Goal: Task Accomplishment & Management: Manage account settings

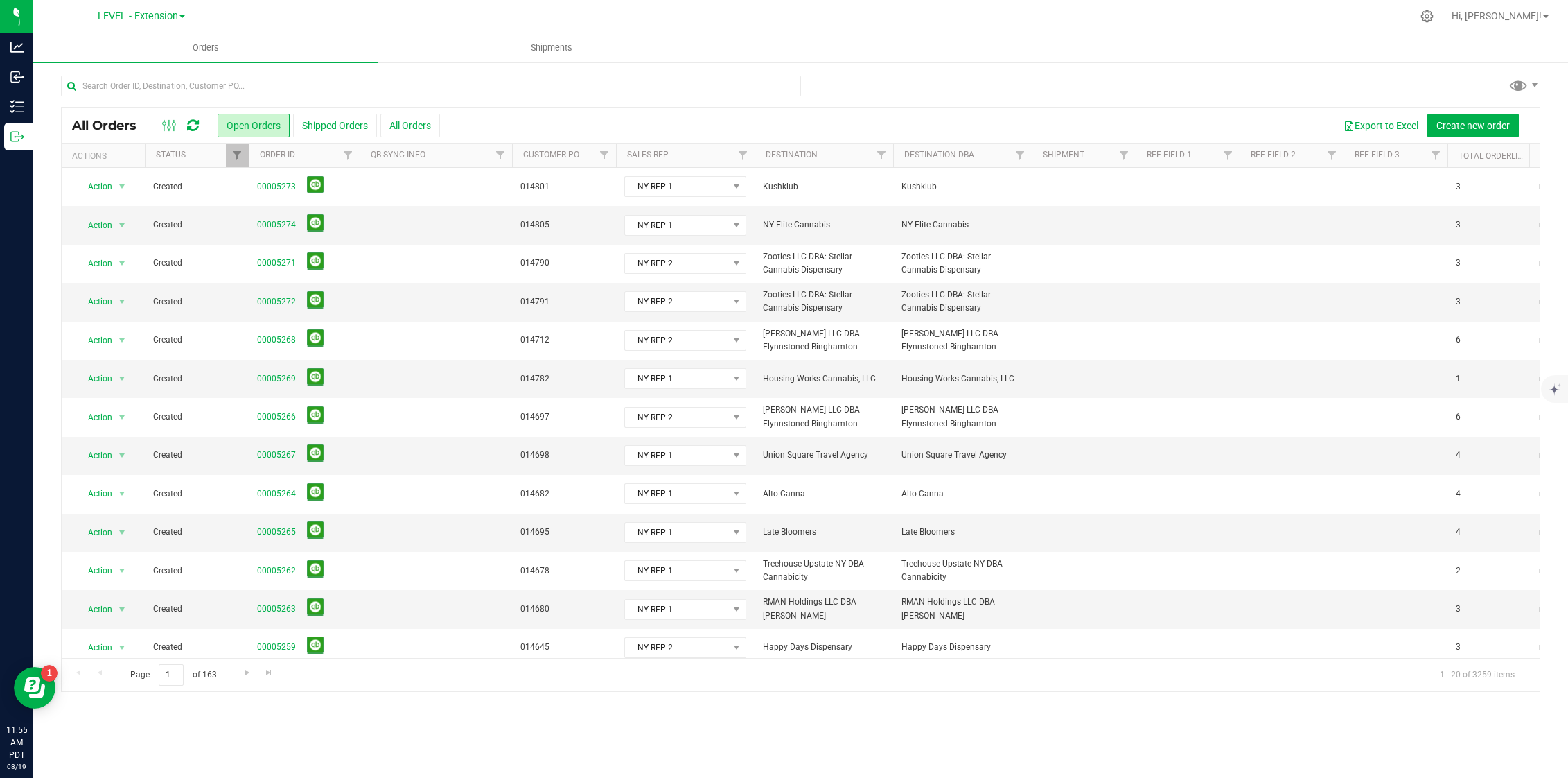
click at [186, 133] on div at bounding box center [180, 125] width 46 height 17
click at [193, 129] on icon at bounding box center [193, 125] width 12 height 14
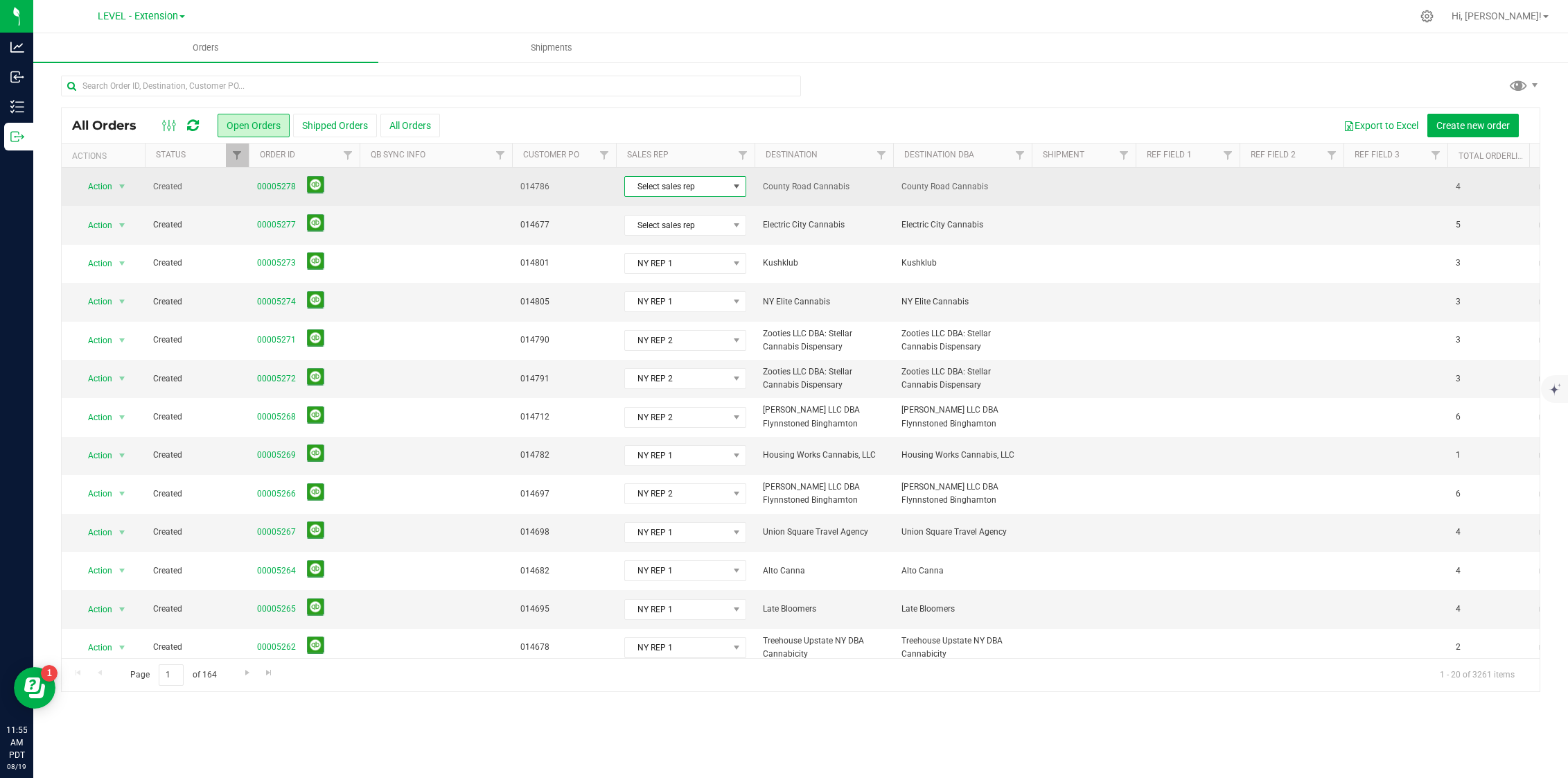
click at [729, 189] on span at bounding box center [737, 186] width 17 height 19
click at [841, 188] on span "County Road Cannabis" at bounding box center [824, 187] width 122 height 13
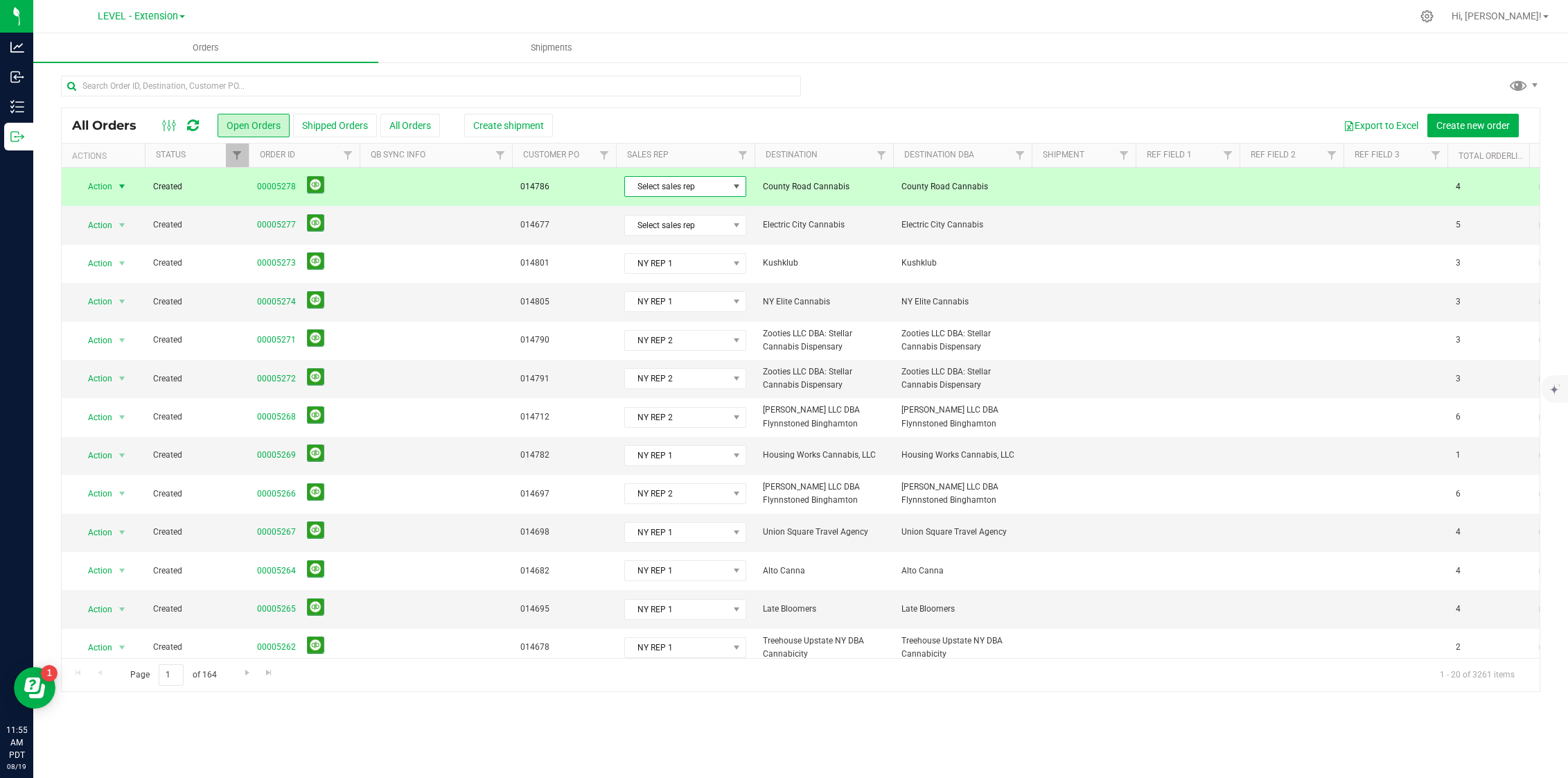
click at [715, 186] on span "Select sales rep" at bounding box center [676, 186] width 103 height 19
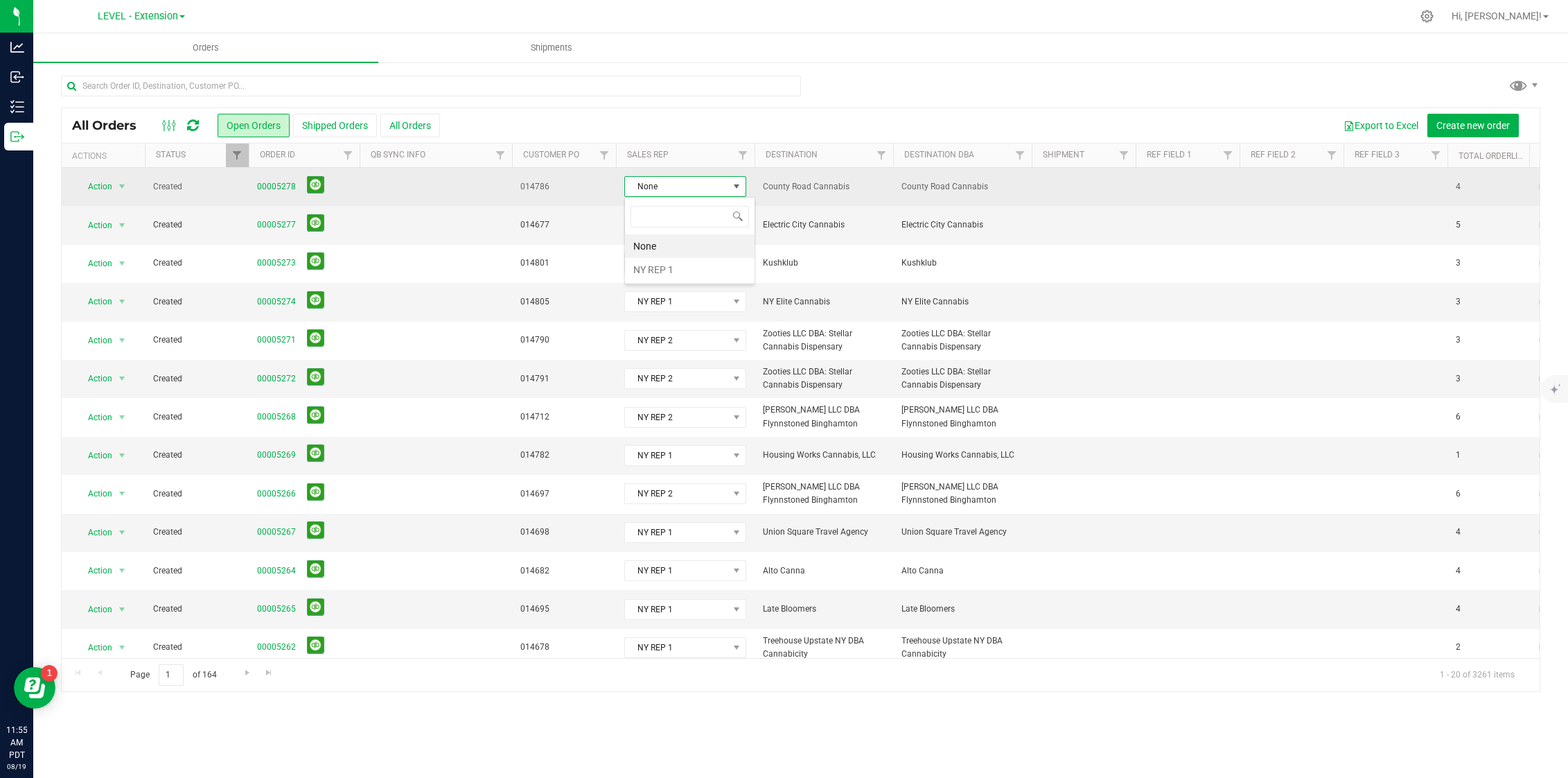
click at [830, 182] on span "County Road Cannabis" at bounding box center [824, 187] width 122 height 13
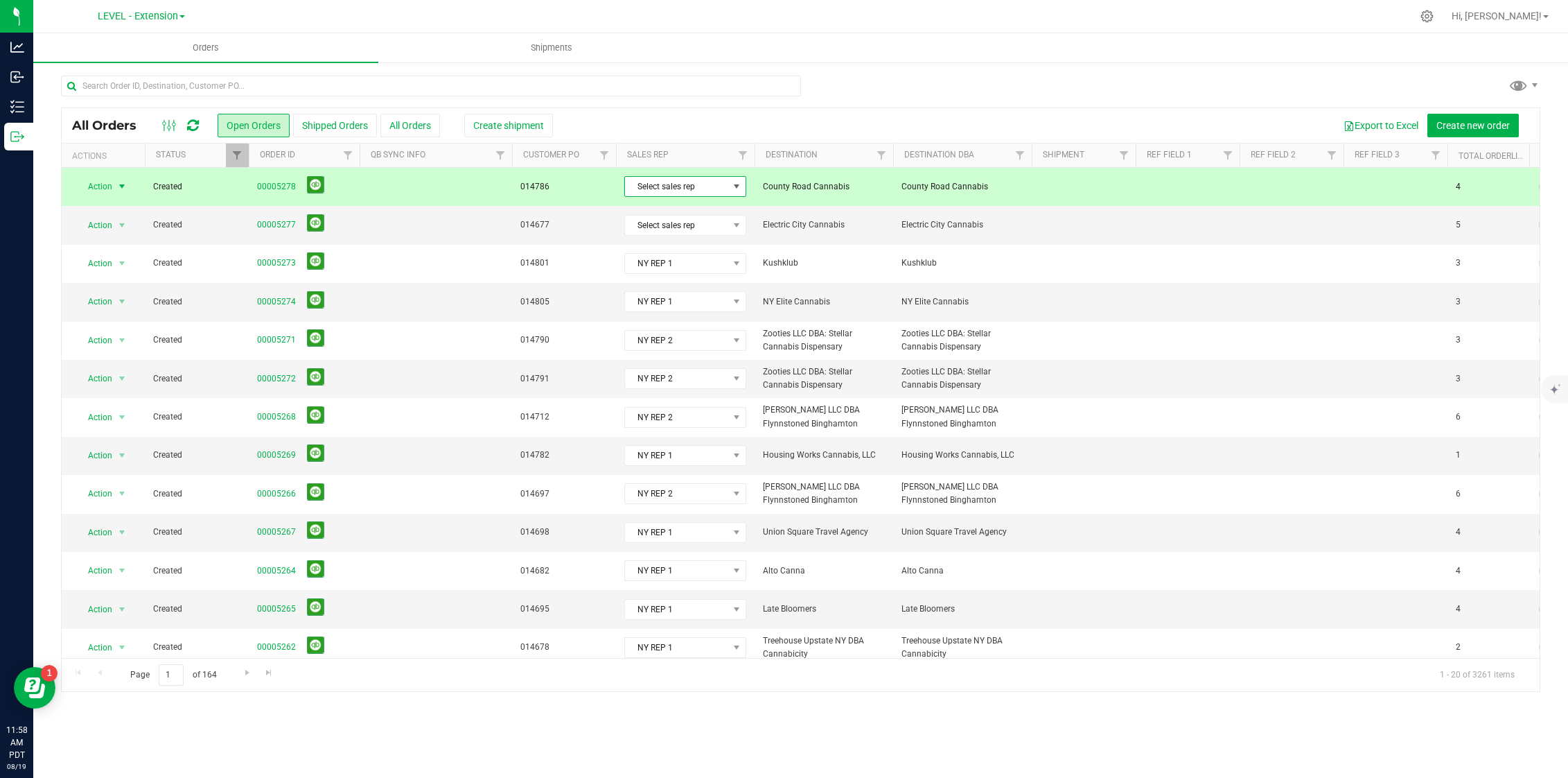
click at [711, 193] on span "Select sales rep" at bounding box center [676, 186] width 103 height 19
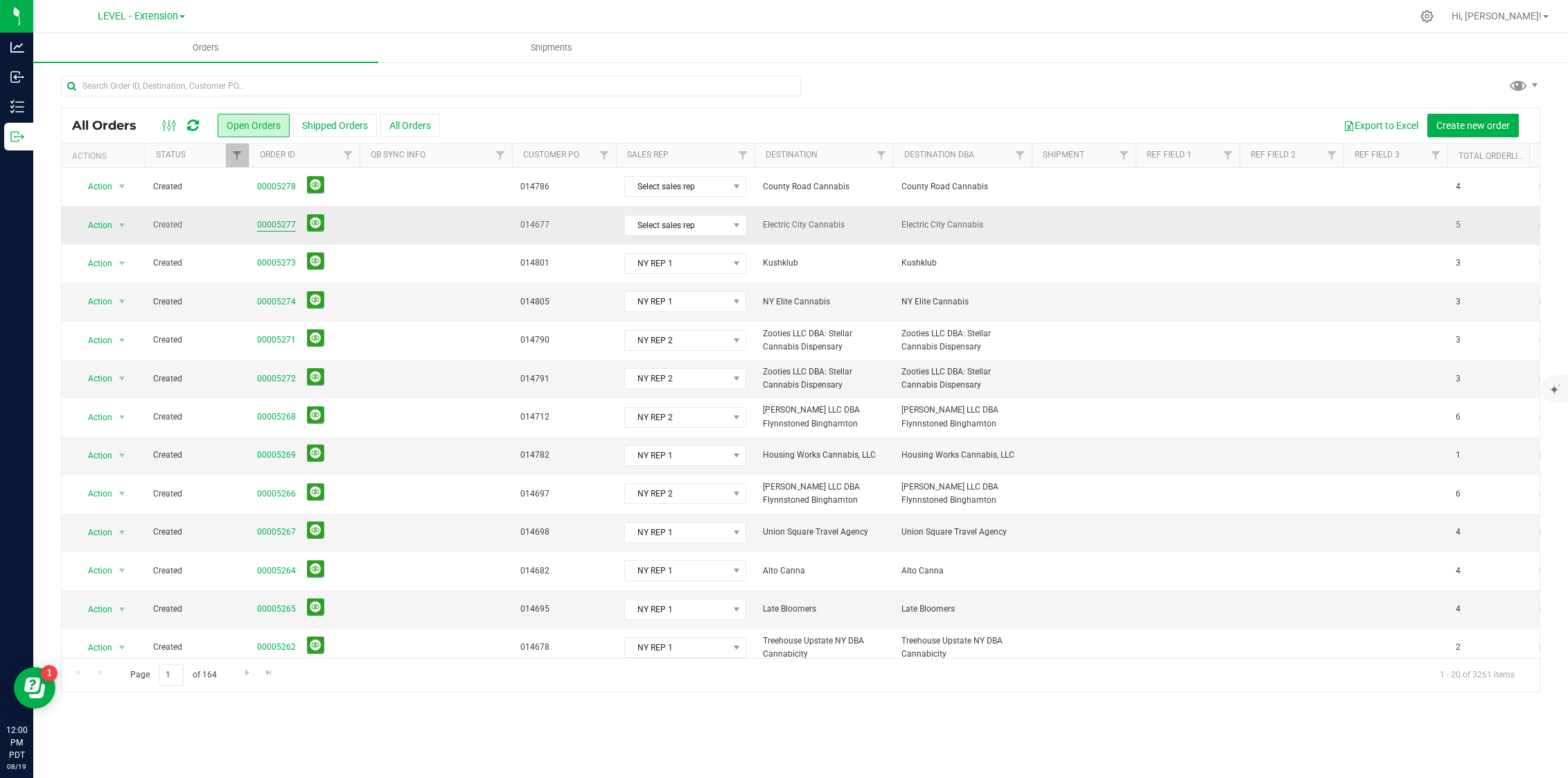
click at [280, 221] on link "00005277" at bounding box center [276, 225] width 39 height 13
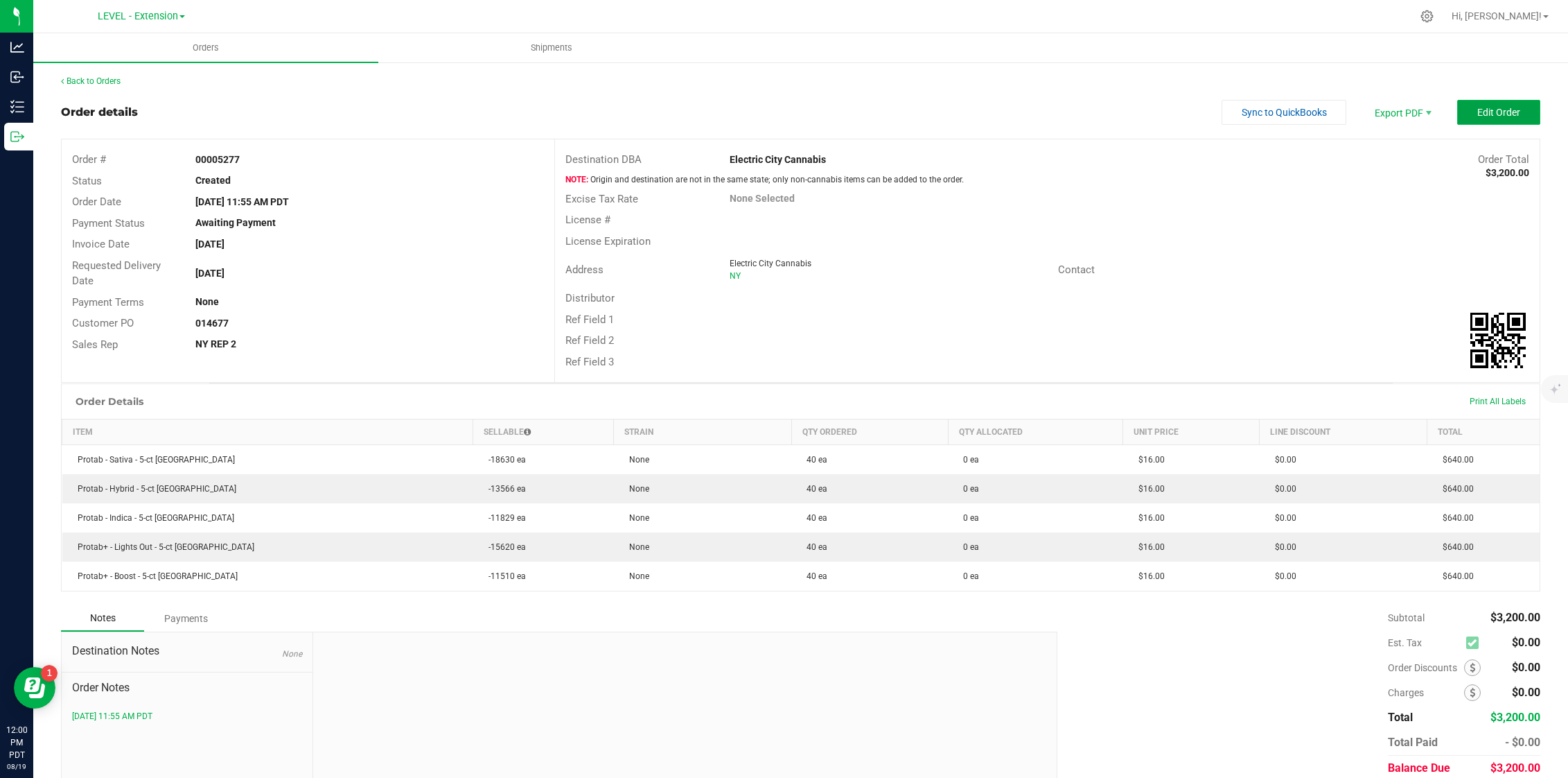
click at [1485, 108] on span "Edit Order" at bounding box center [1499, 112] width 43 height 11
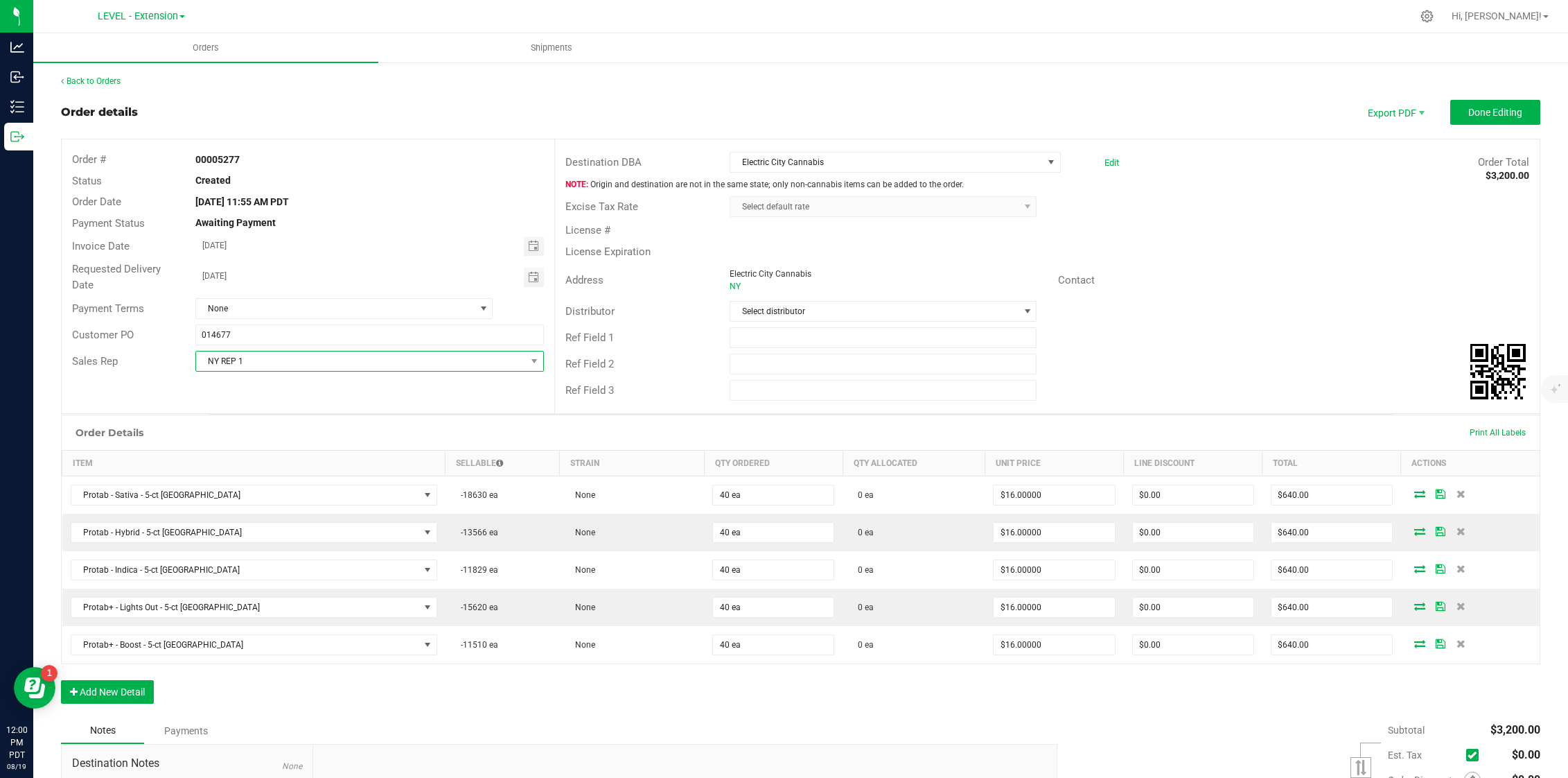
click at [362, 360] on span "NY REP 1" at bounding box center [361, 361] width 330 height 19
drag, startPoint x: 1144, startPoint y: 173, endPoint x: 1101, endPoint y: 160, distance: 44.9
click at [1144, 173] on div "Destination DBA Electric City Cannabis Edit Order Total $3,200.00" at bounding box center [1047, 162] width 985 height 27
click at [1104, 160] on link "Edit" at bounding box center [1111, 162] width 14 height 10
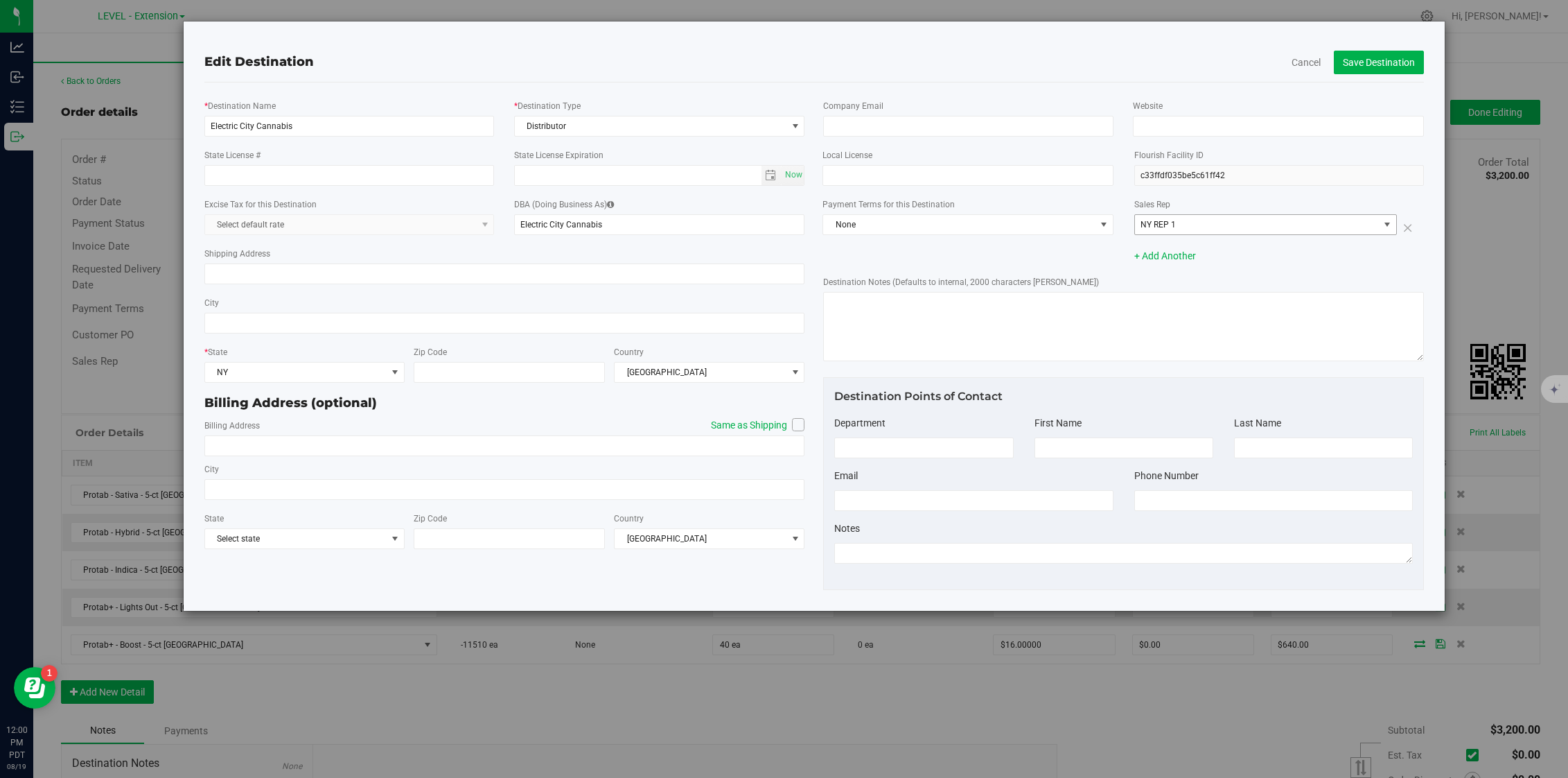
click at [1312, 228] on span "NY REP 1" at bounding box center [1256, 224] width 244 height 19
click at [1236, 363] on li "NY REP 2" at bounding box center [1265, 372] width 261 height 21
click at [1360, 61] on button "Save Destination" at bounding box center [1378, 62] width 90 height 24
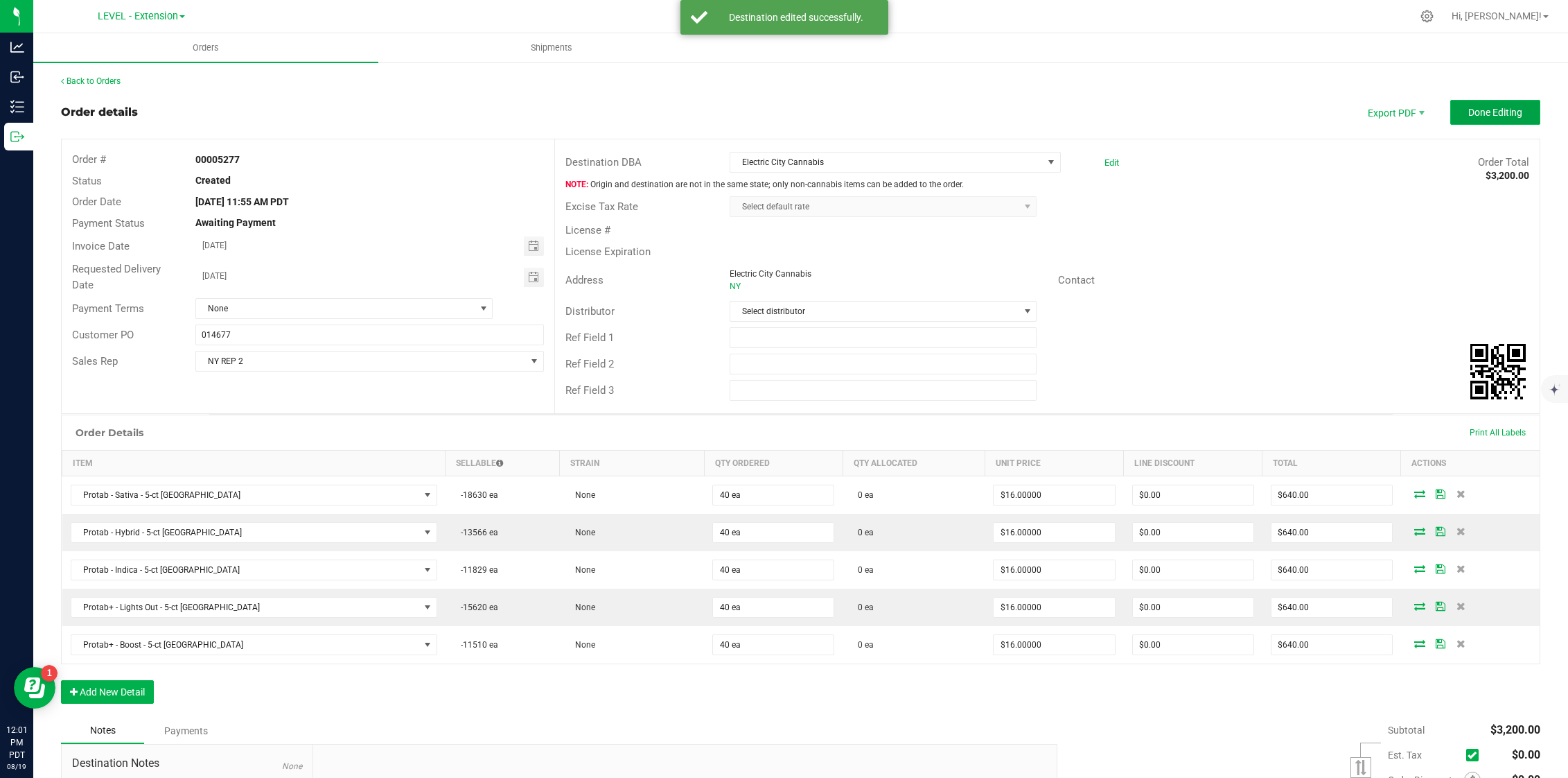
click at [1481, 110] on span "Done Editing" at bounding box center [1494, 112] width 54 height 11
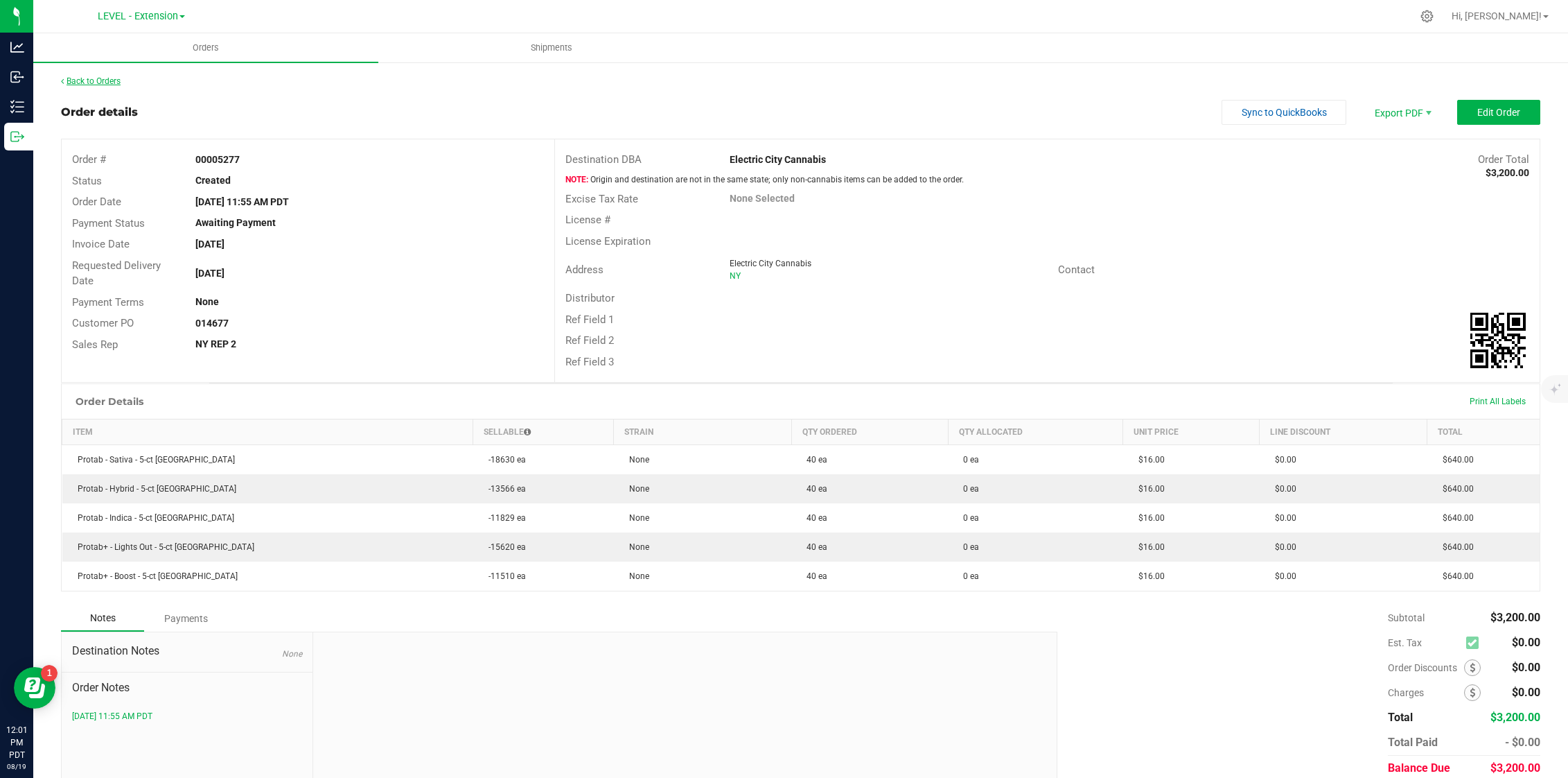
click at [94, 84] on link "Back to Orders" at bounding box center [91, 81] width 60 height 9
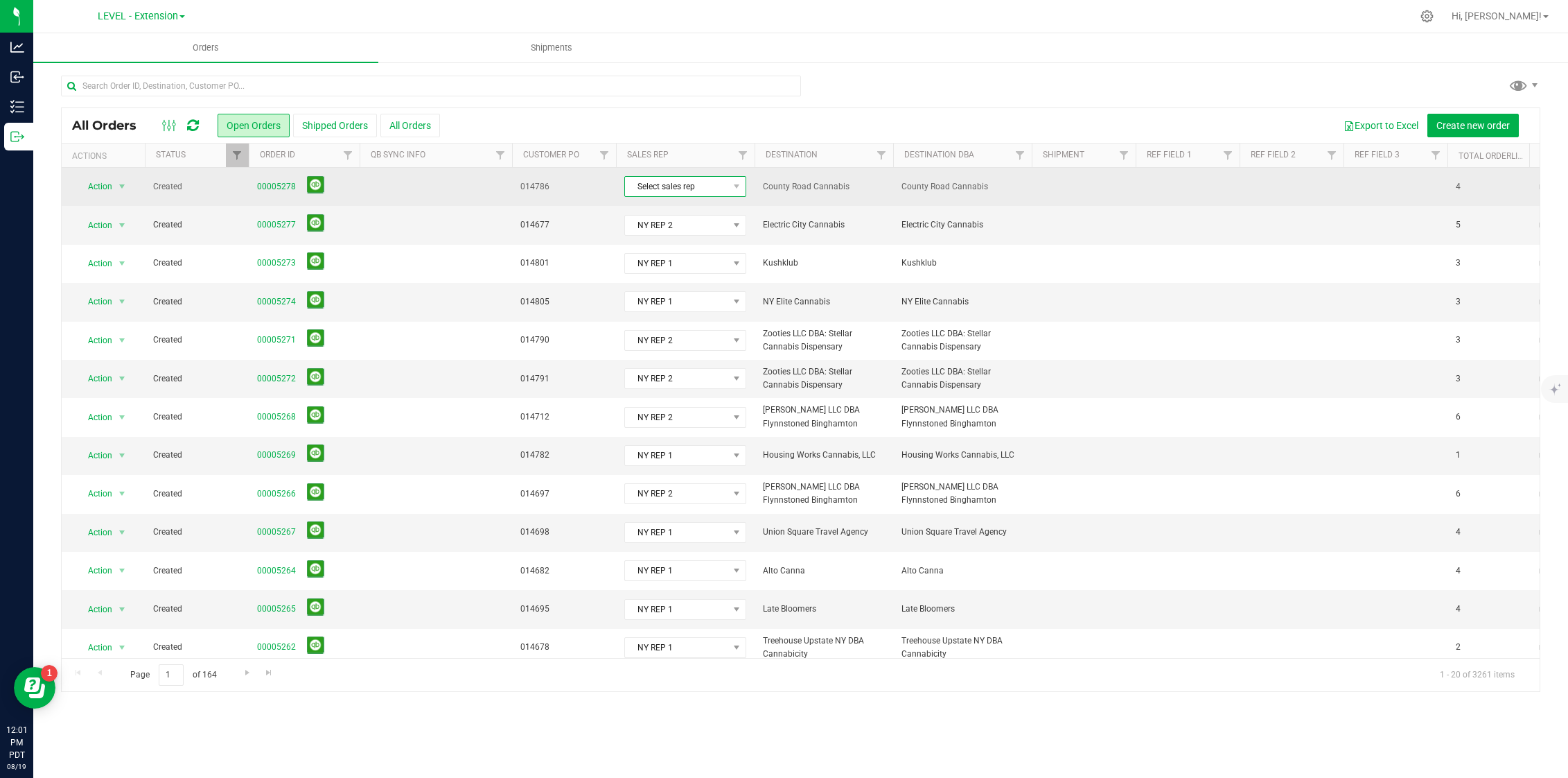
click at [671, 183] on span "Select sales rep" at bounding box center [676, 186] width 103 height 19
click at [270, 185] on link "00005278" at bounding box center [276, 187] width 39 height 13
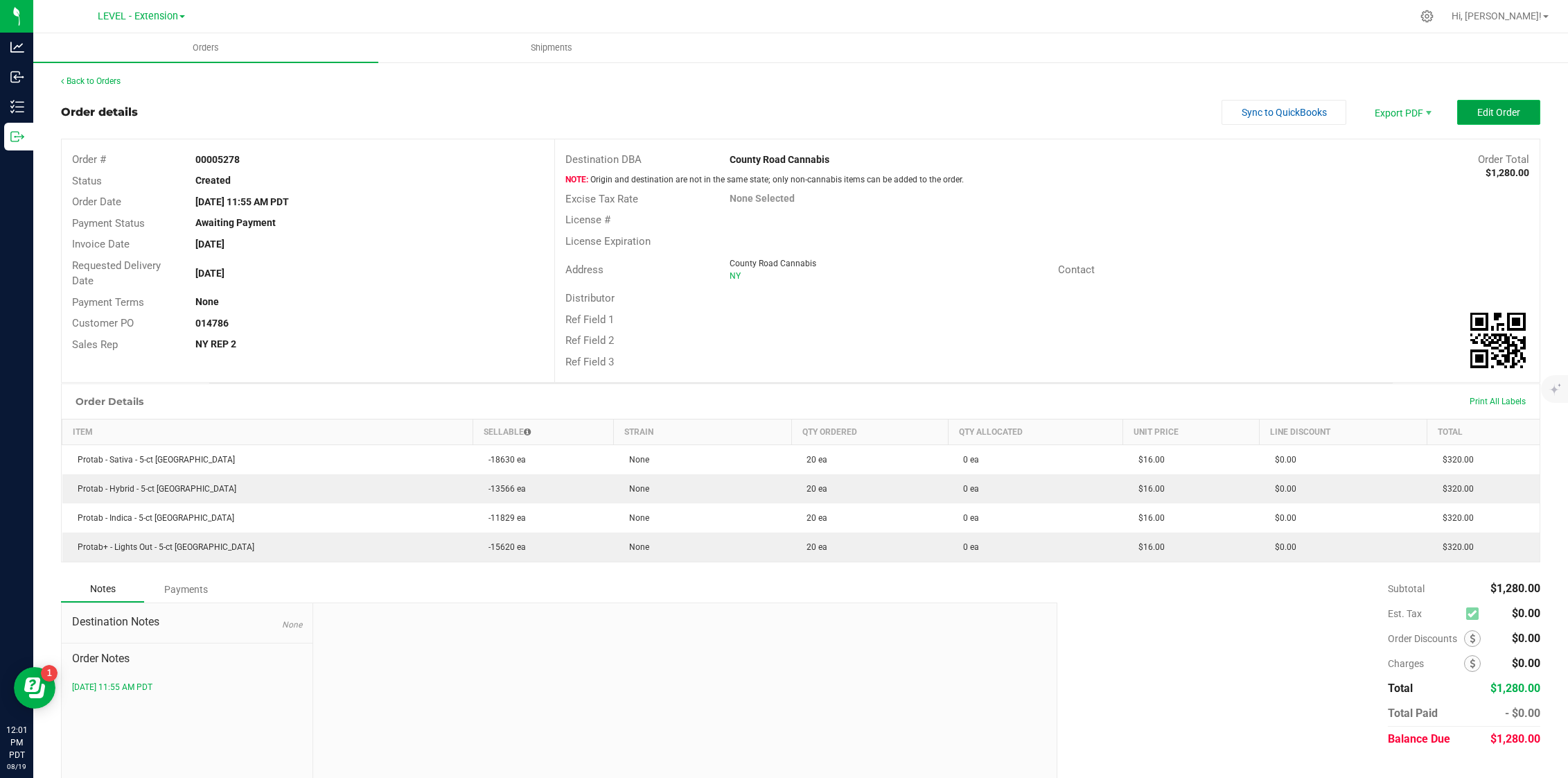
click at [1488, 114] on span "Edit Order" at bounding box center [1499, 112] width 43 height 11
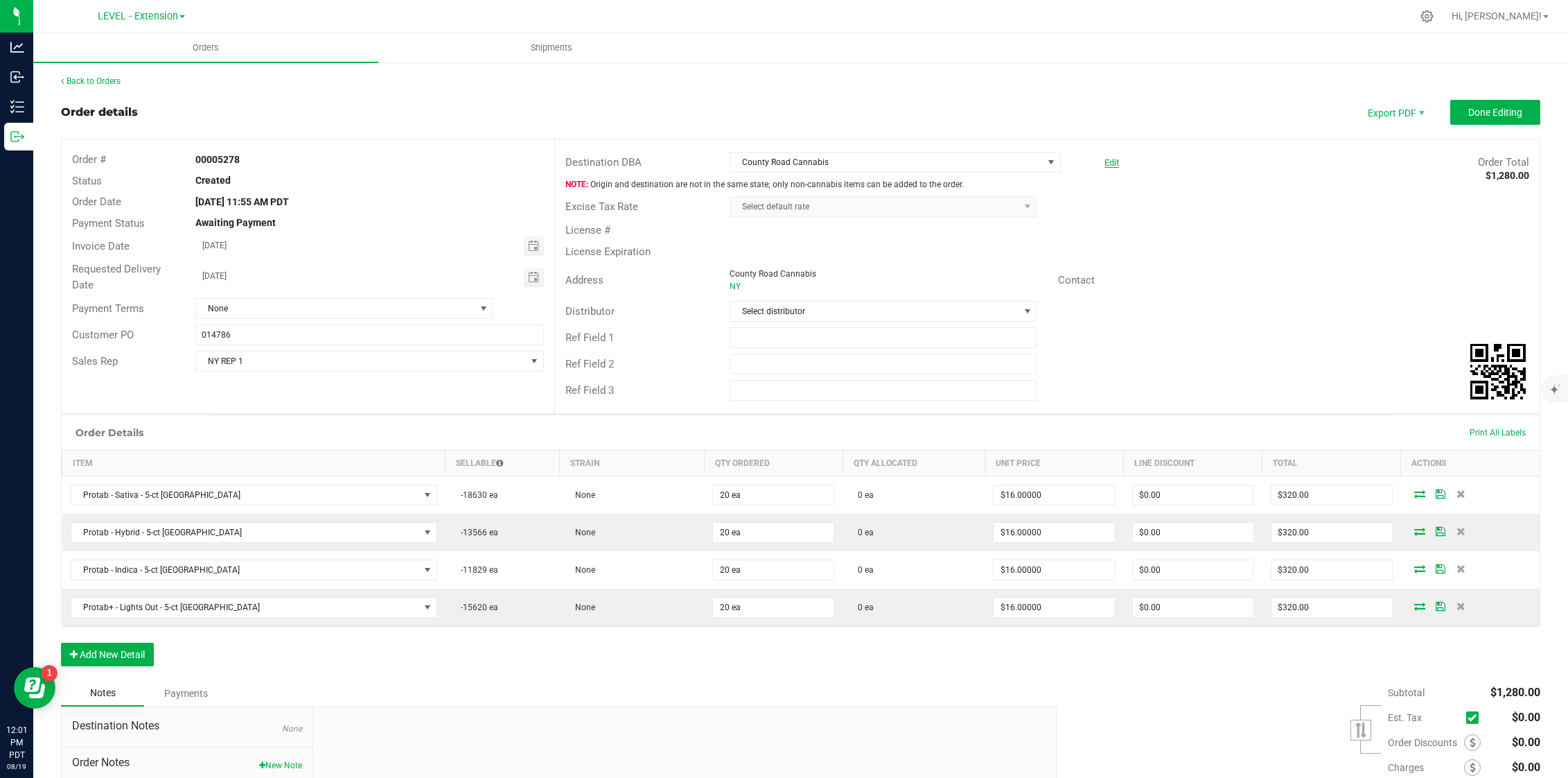
click at [1108, 162] on link "Edit" at bounding box center [1111, 162] width 14 height 10
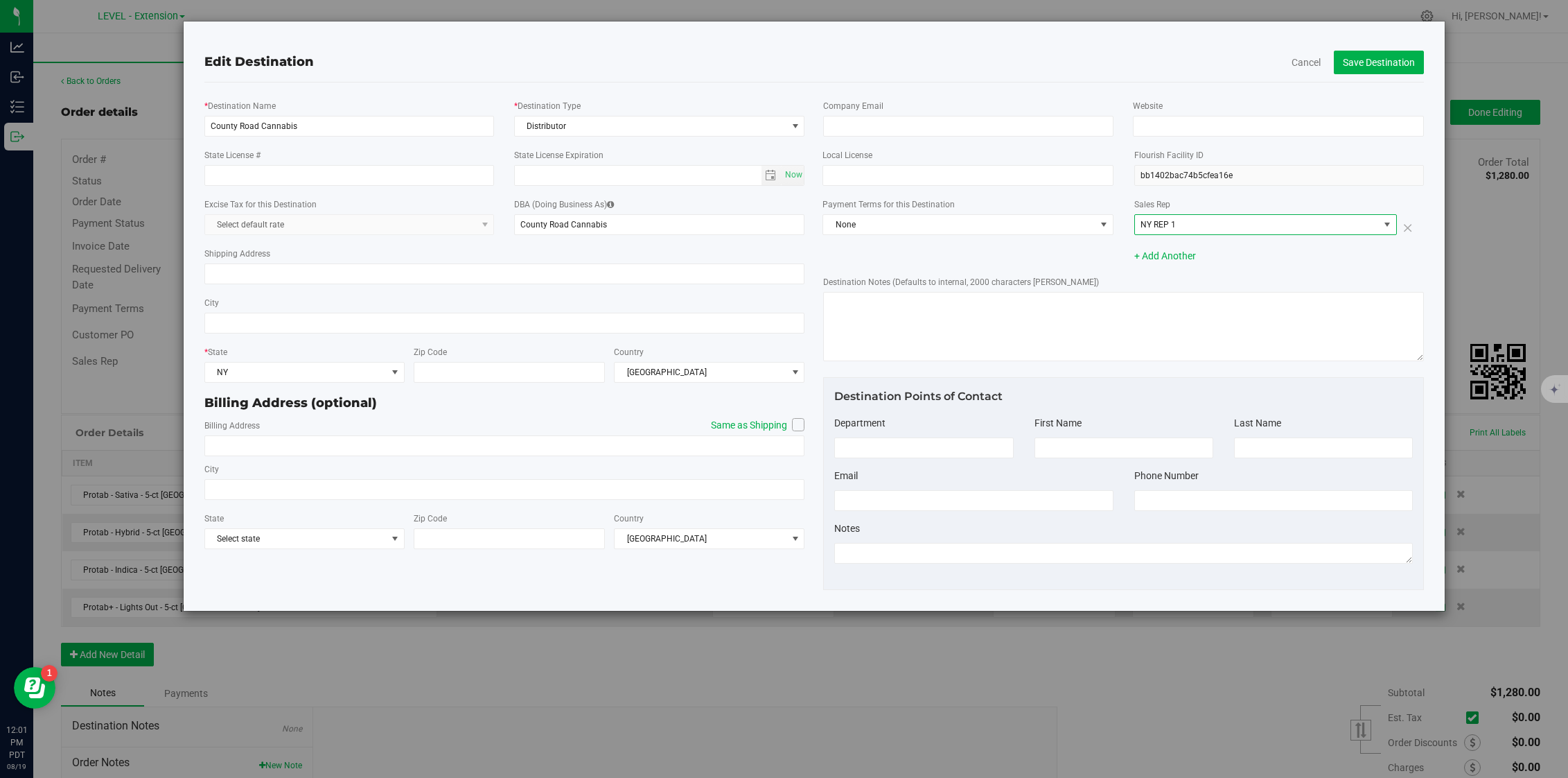
click at [1164, 219] on span "NY REP 1" at bounding box center [1158, 224] width 35 height 9
click at [1202, 378] on li "NY REP 2" at bounding box center [1265, 372] width 261 height 21
click at [1375, 76] on div "Edit Destination Cancel Save Destination" at bounding box center [814, 62] width 1240 height 40
click at [1375, 71] on button "Save Destination" at bounding box center [1378, 62] width 90 height 24
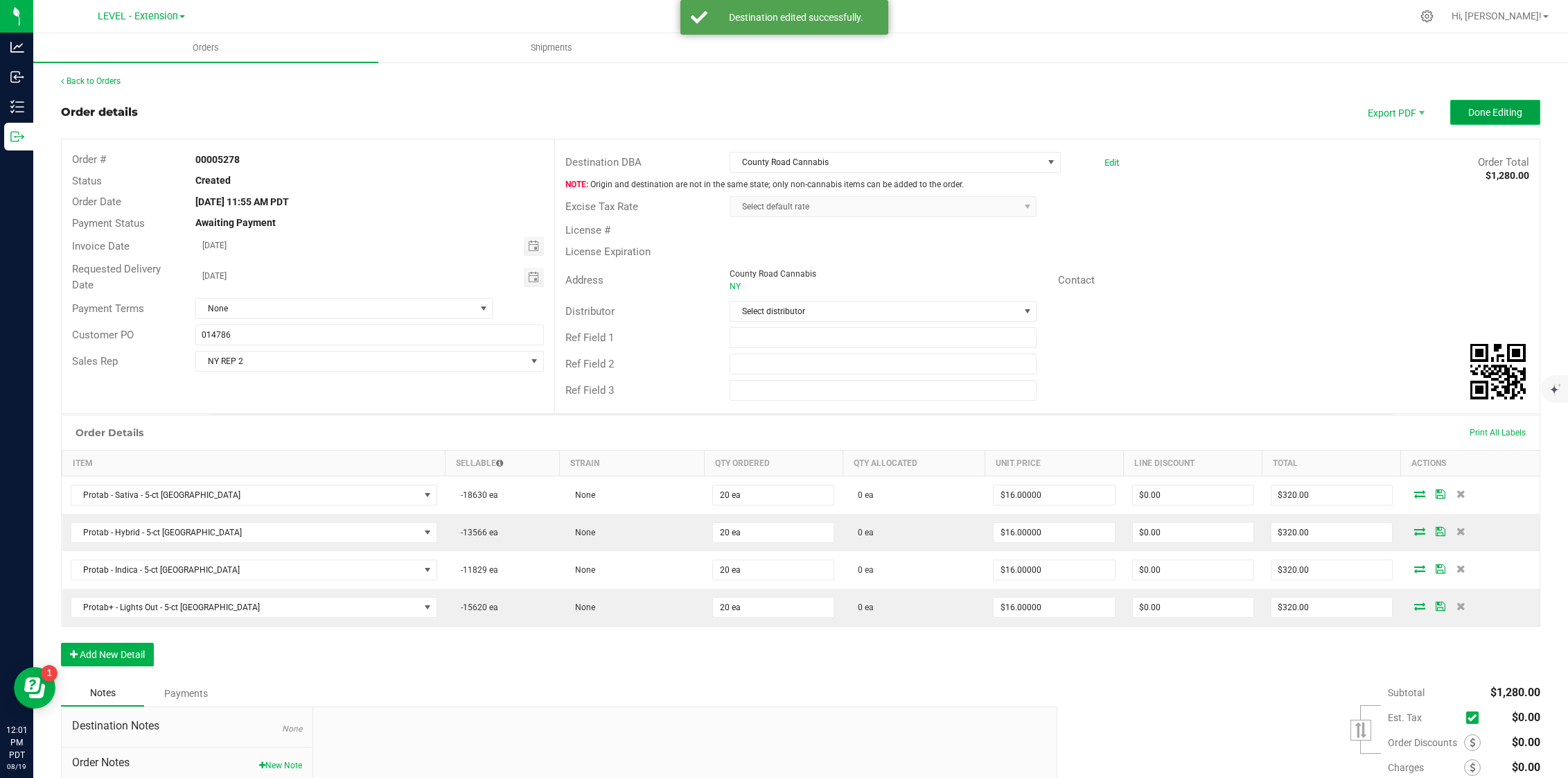
click at [1504, 119] on button "Done Editing" at bounding box center [1494, 112] width 90 height 25
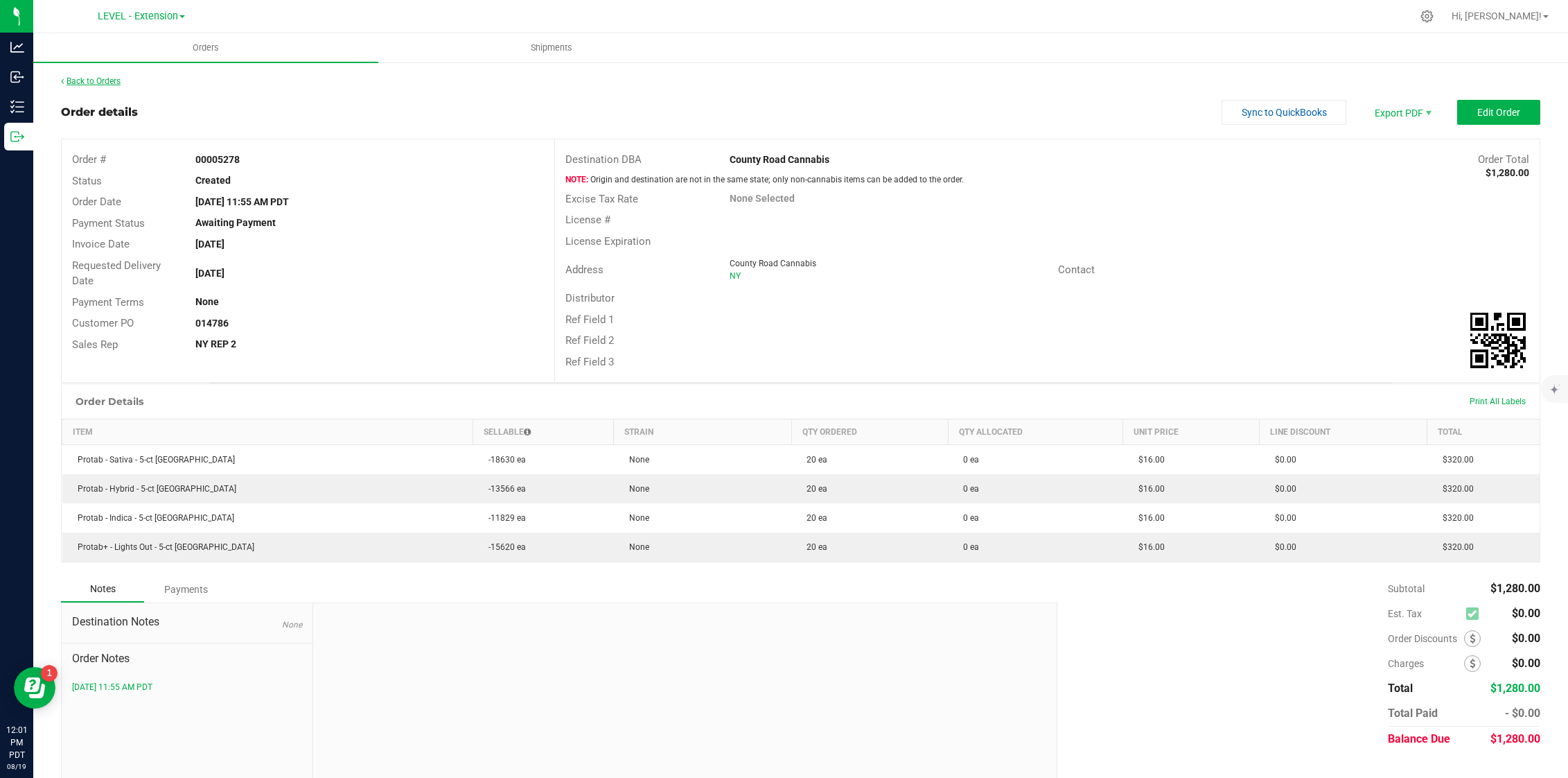
click at [120, 79] on link "Back to Orders" at bounding box center [91, 81] width 60 height 9
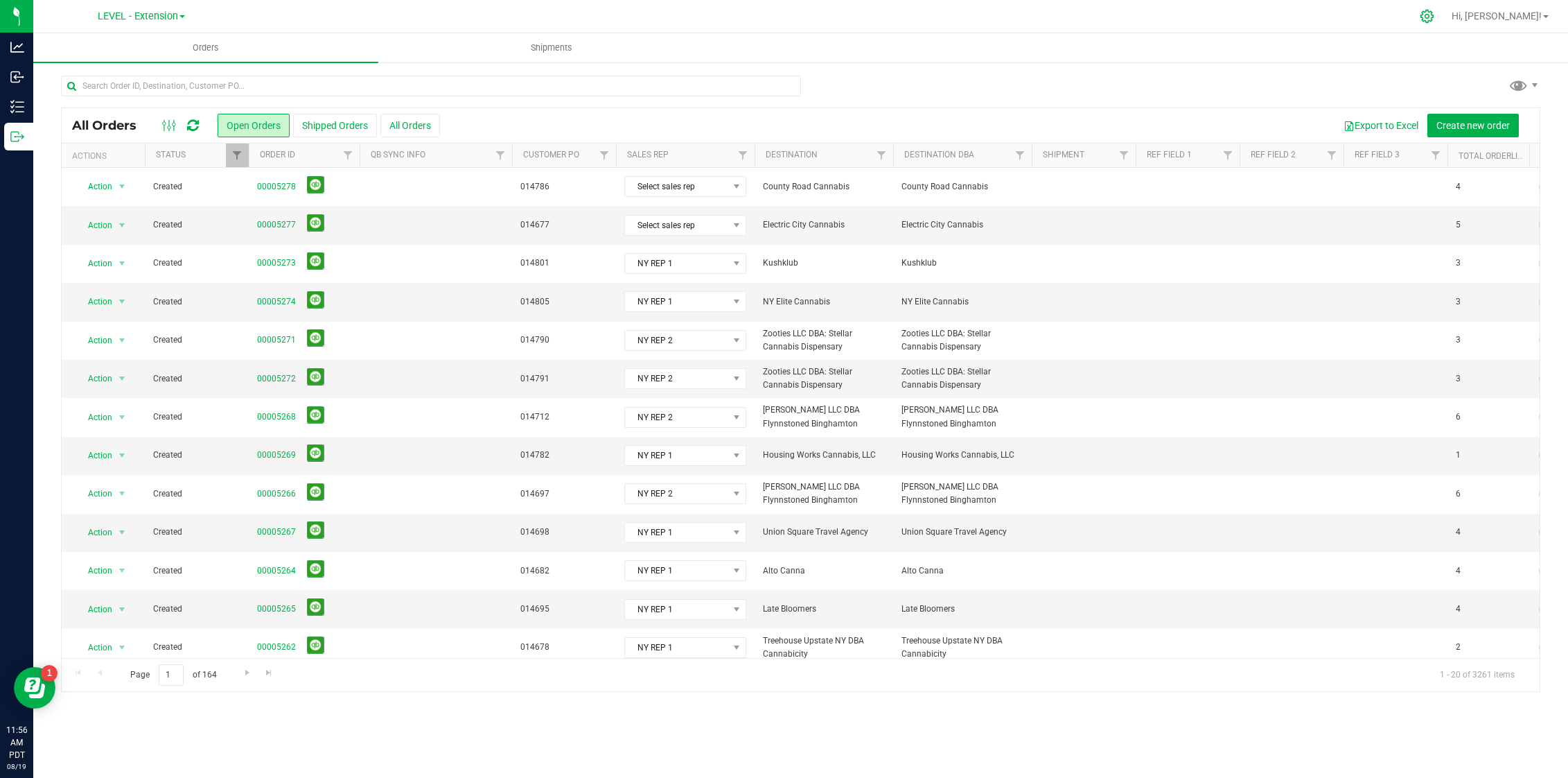
click at [1445, 23] on div at bounding box center [1427, 16] width 35 height 30
click at [1434, 17] on icon at bounding box center [1427, 16] width 14 height 14
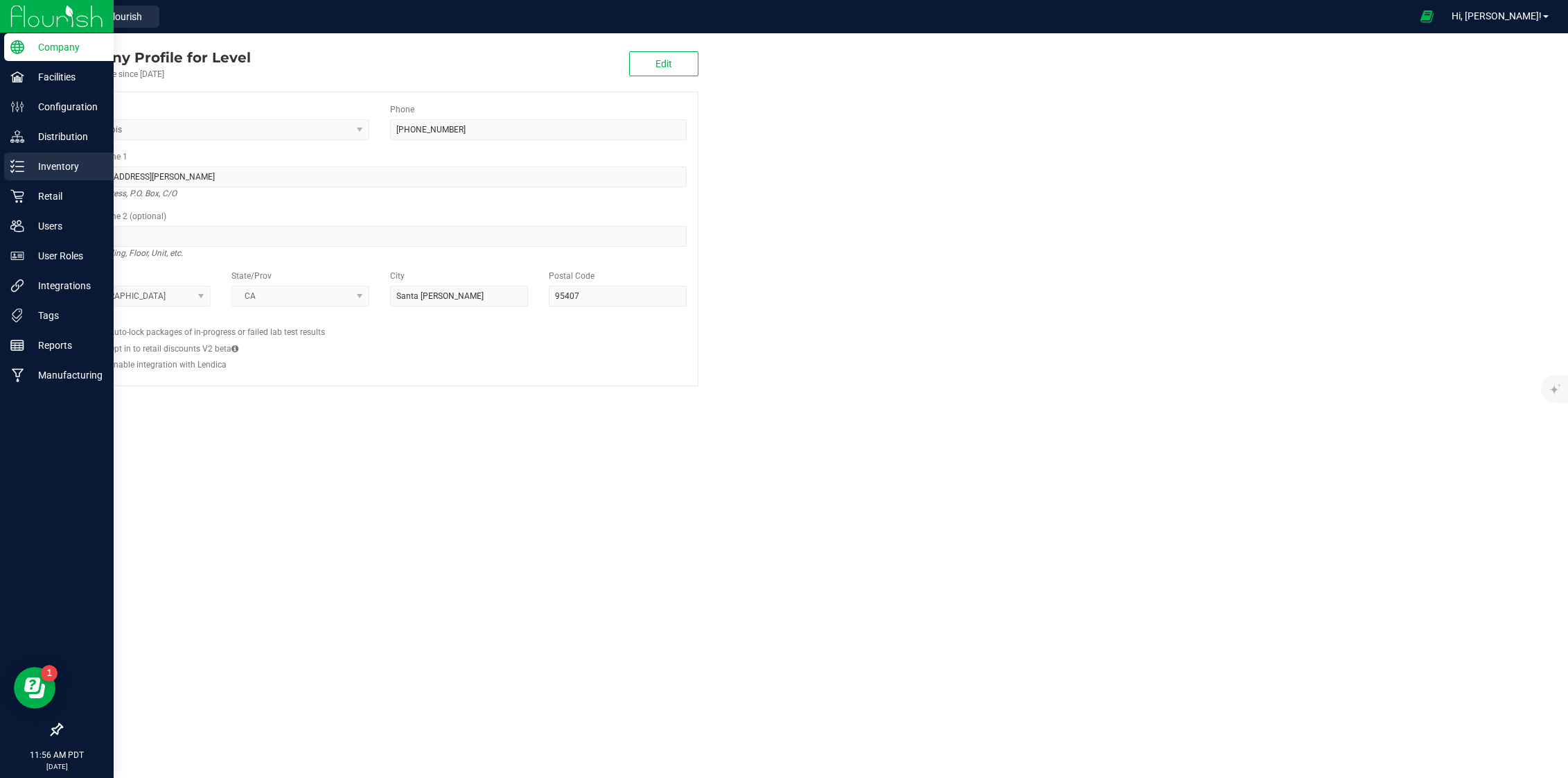
click at [25, 172] on p "Inventory" at bounding box center [66, 166] width 83 height 17
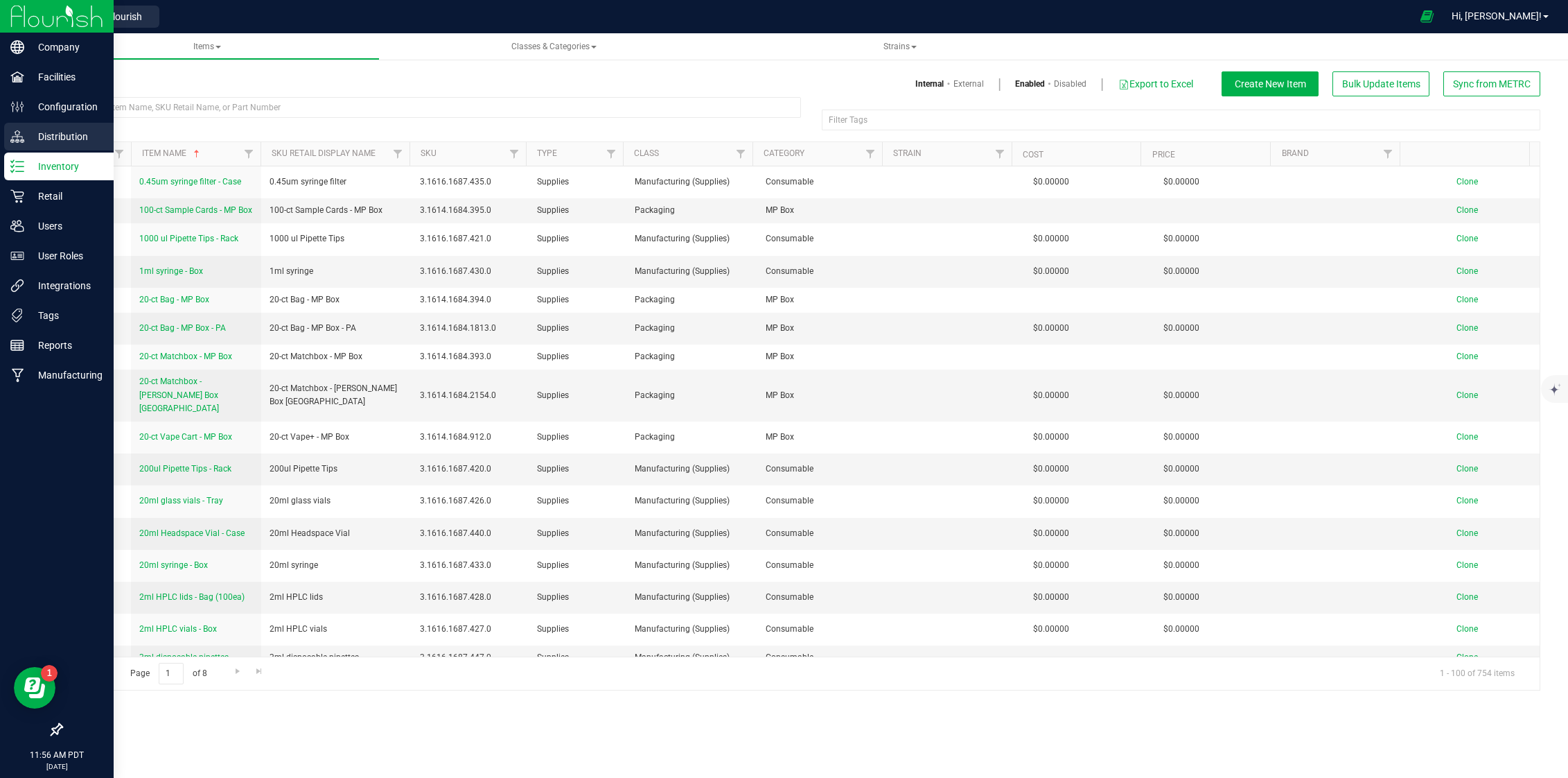
click at [73, 132] on p "Distribution" at bounding box center [66, 136] width 83 height 17
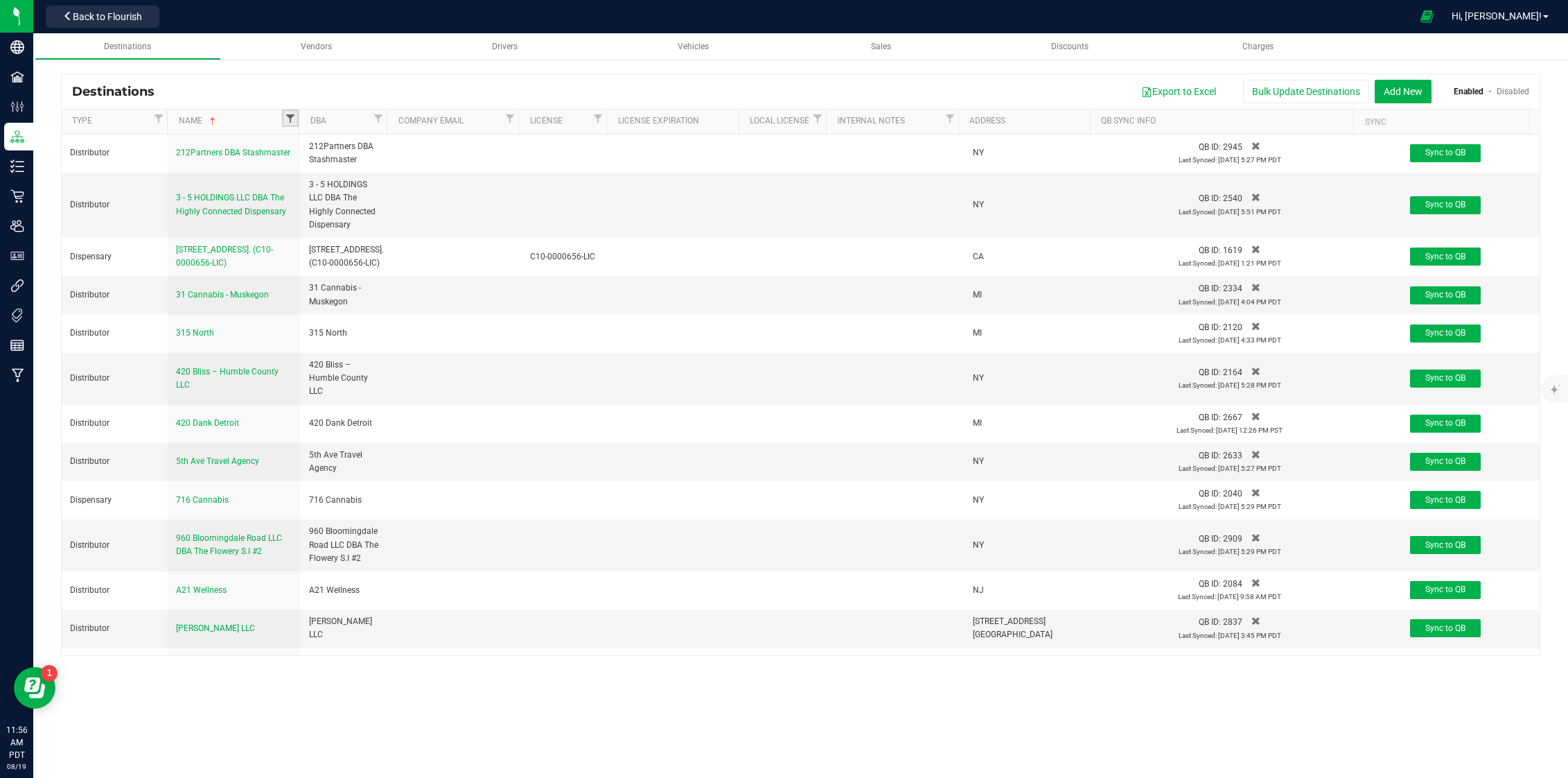
click at [293, 119] on span "Filter" at bounding box center [290, 118] width 11 height 11
type input "county"
click at [331, 198] on span "County Road Cannabis" at bounding box center [353, 198] width 85 height 9
click at [305, 198] on input "County Road Cannabis" at bounding box center [300, 197] width 9 height 9
click at [331, 285] on button "Filter" at bounding box center [324, 287] width 68 height 30
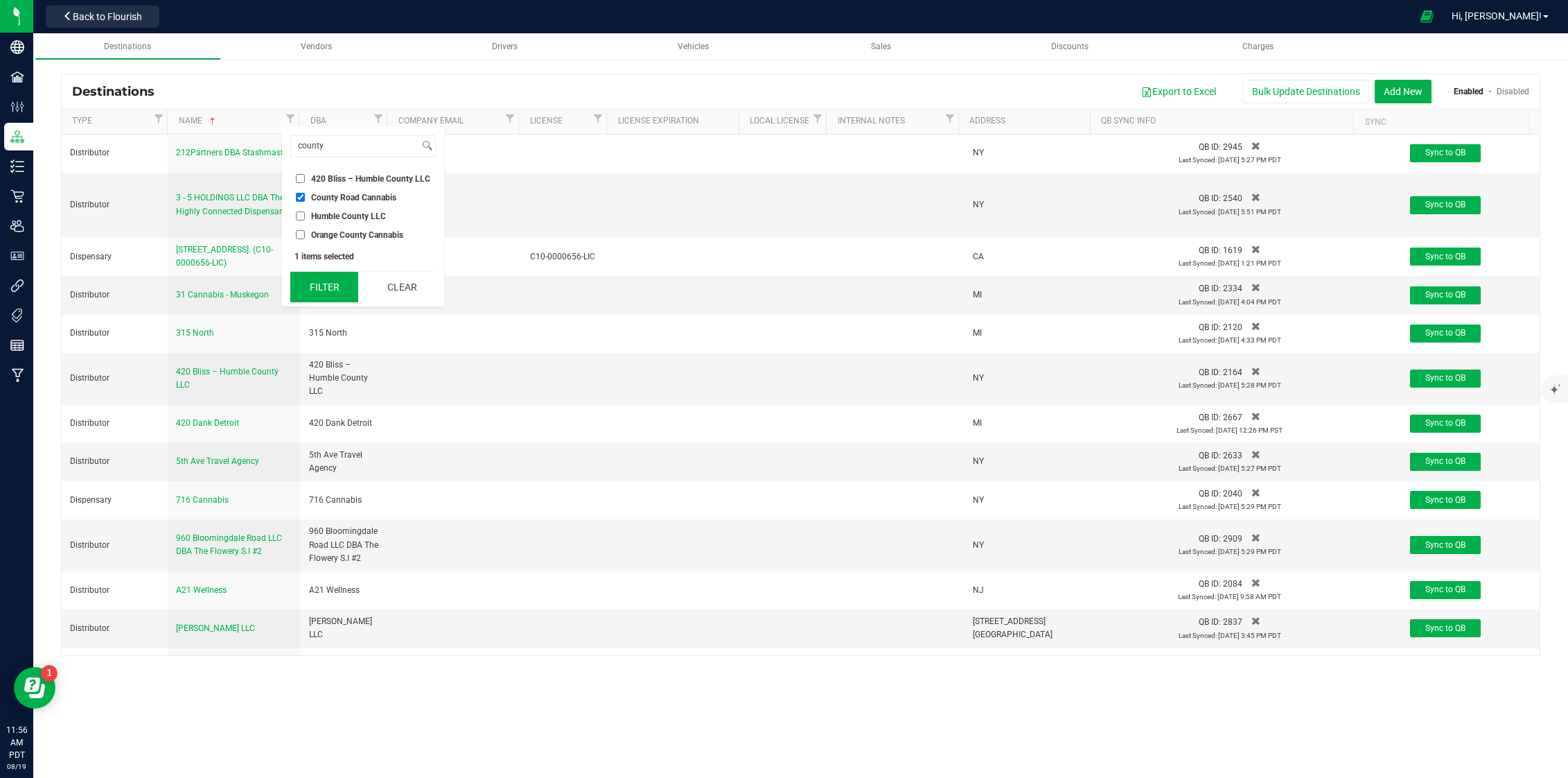
checkbox input "true"
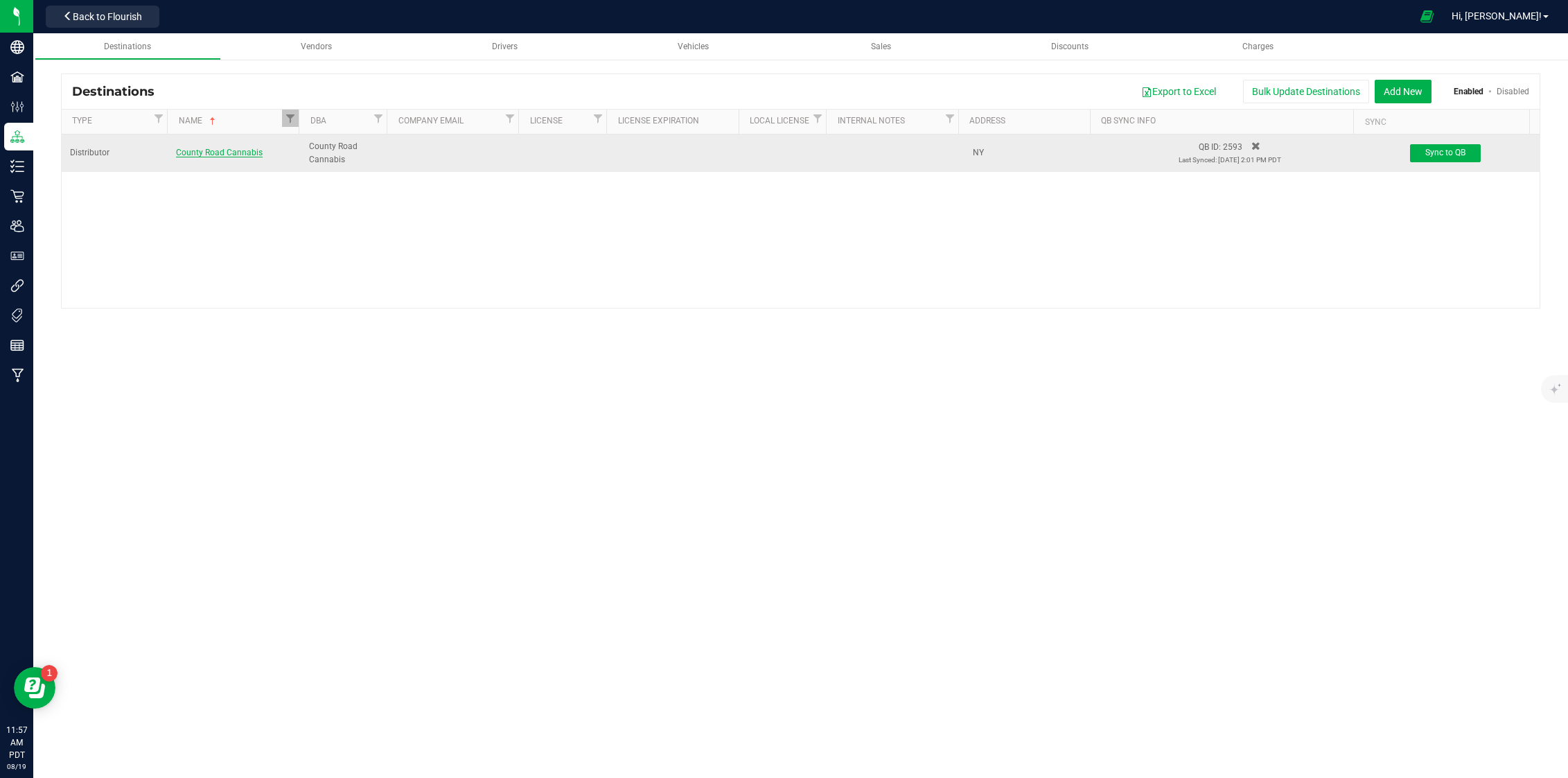
click at [211, 157] on span "County Road Cannabis" at bounding box center [219, 152] width 87 height 9
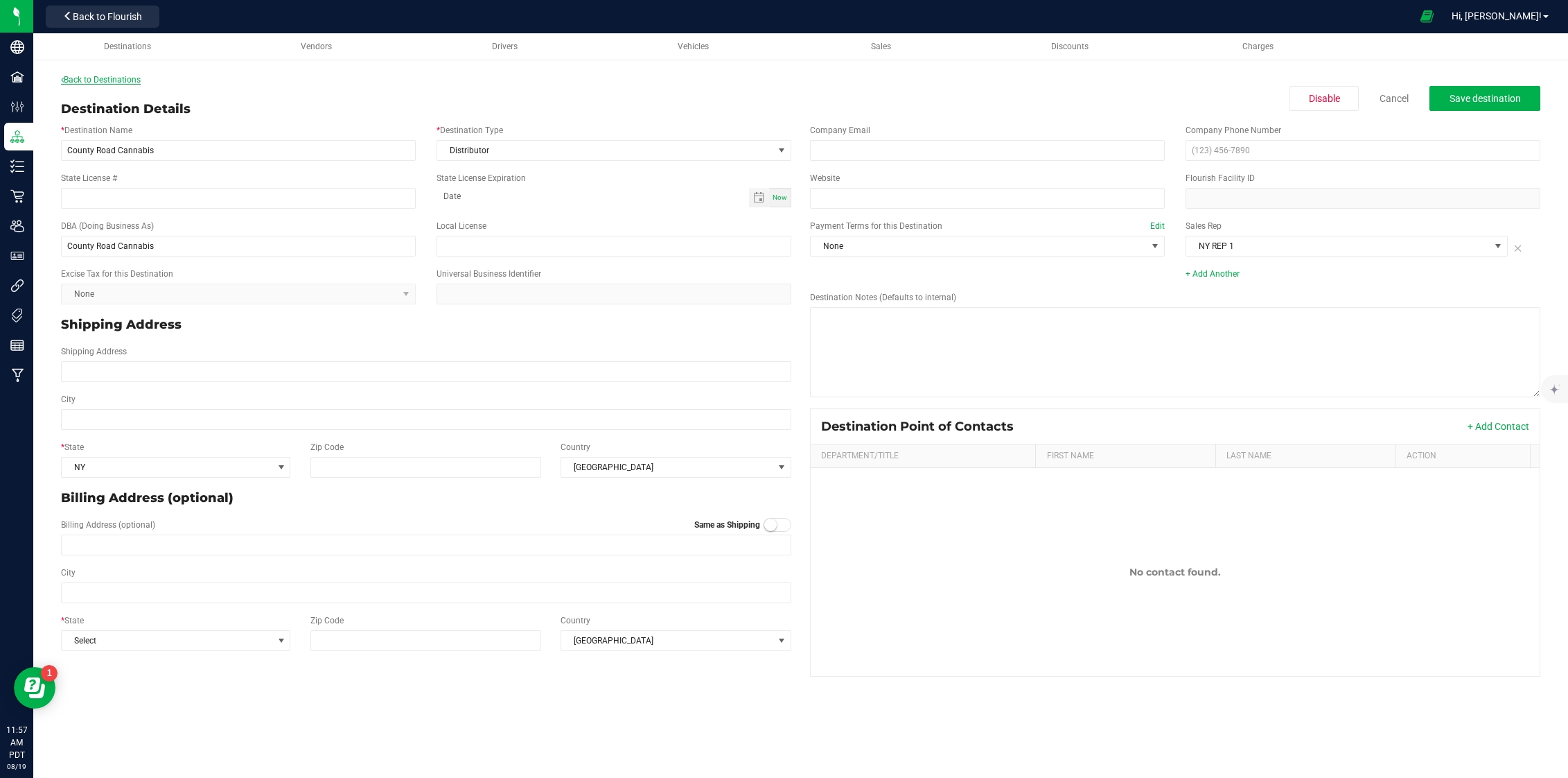
click at [107, 80] on link "Back to Destinations" at bounding box center [101, 79] width 79 height 9
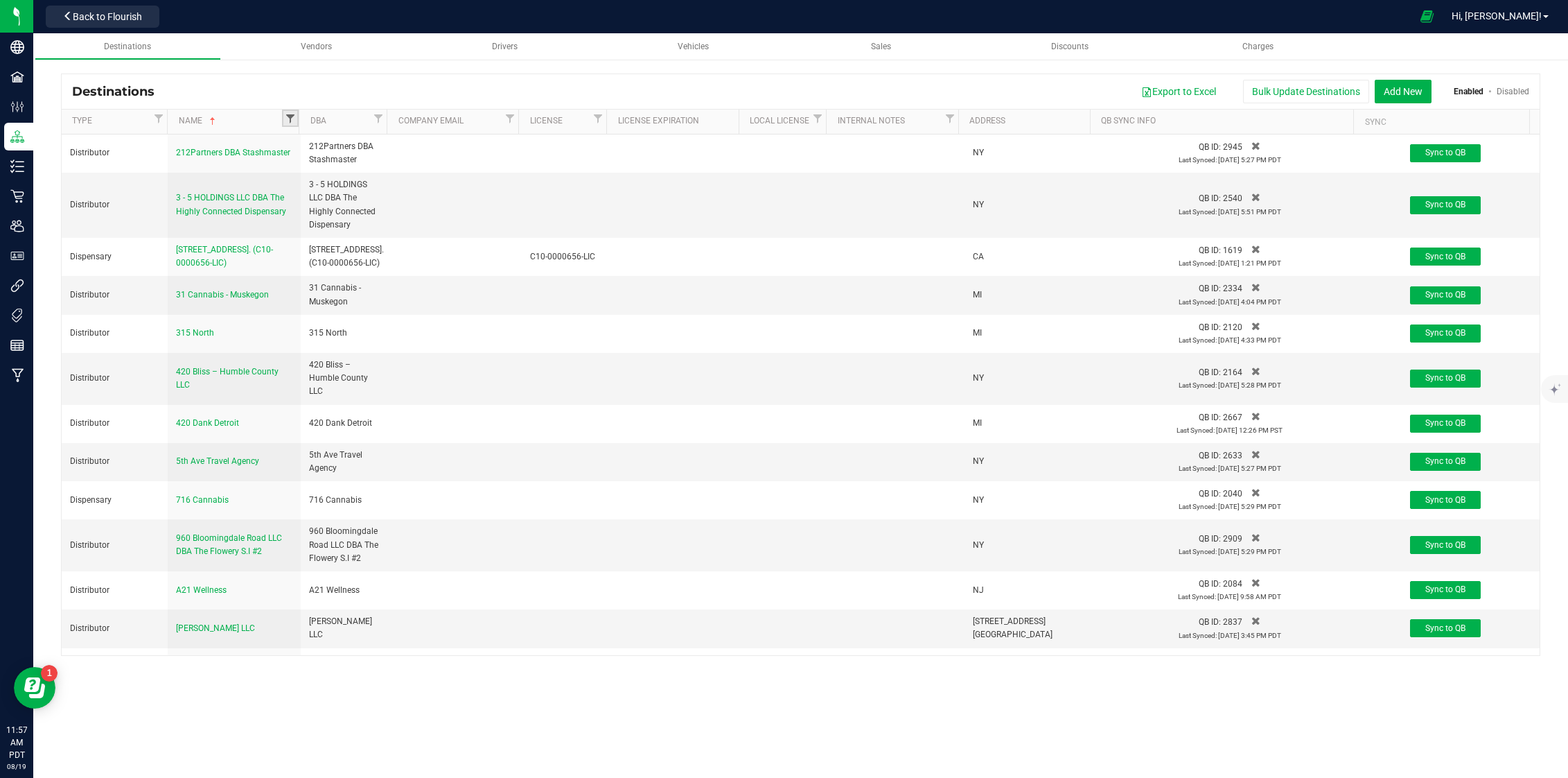
click at [289, 123] on span "Filter" at bounding box center [290, 118] width 11 height 11
type input "elect"
click at [340, 178] on span "Electric City Cannabis" at bounding box center [351, 179] width 80 height 9
click at [305, 178] on input "Electric City Cannabis" at bounding box center [300, 178] width 9 height 9
click at [330, 230] on button "Filter" at bounding box center [323, 231] width 66 height 30
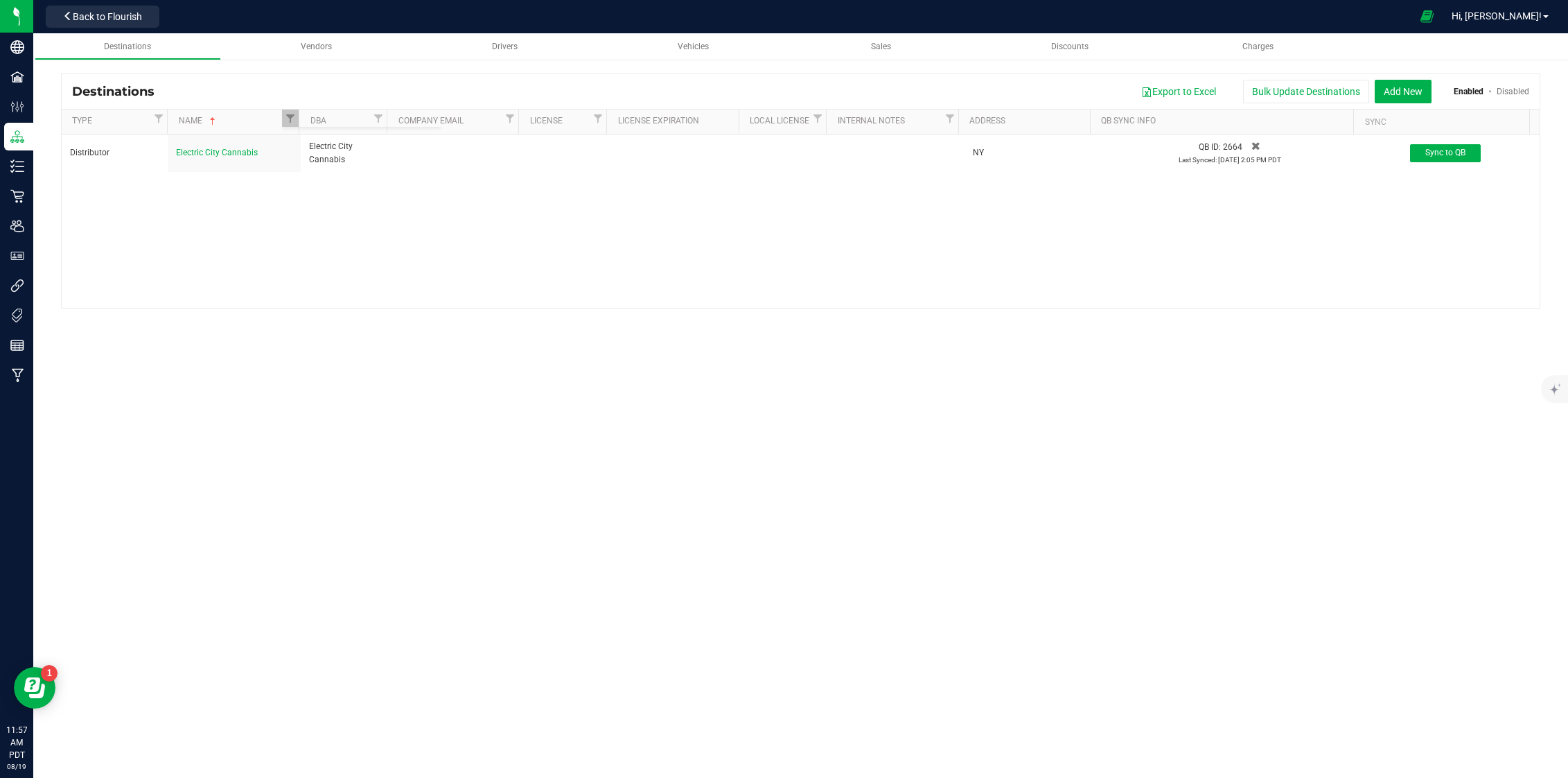
checkbox input "true"
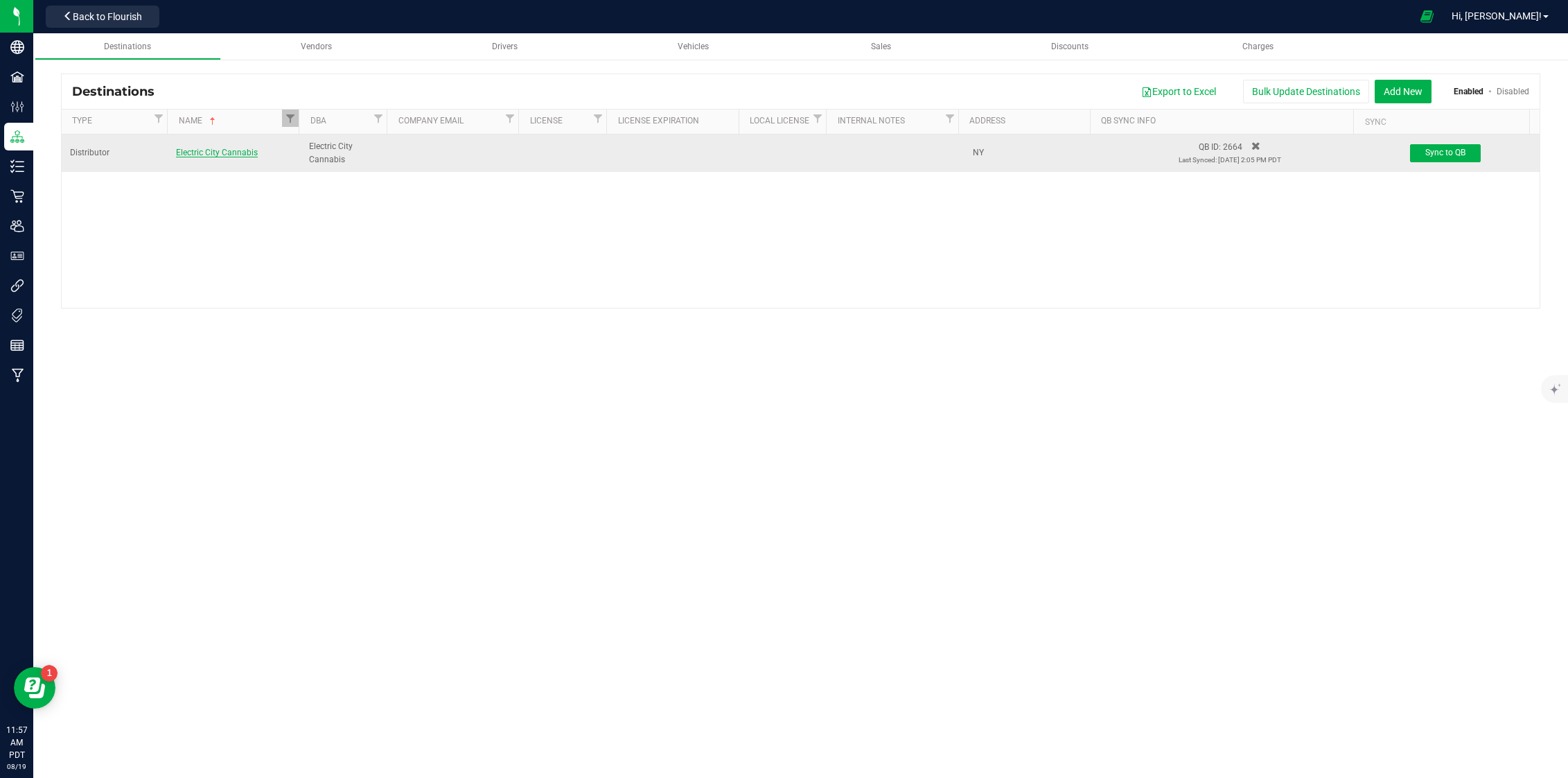
click at [206, 152] on span "Electric City Cannabis" at bounding box center [216, 152] width 82 height 9
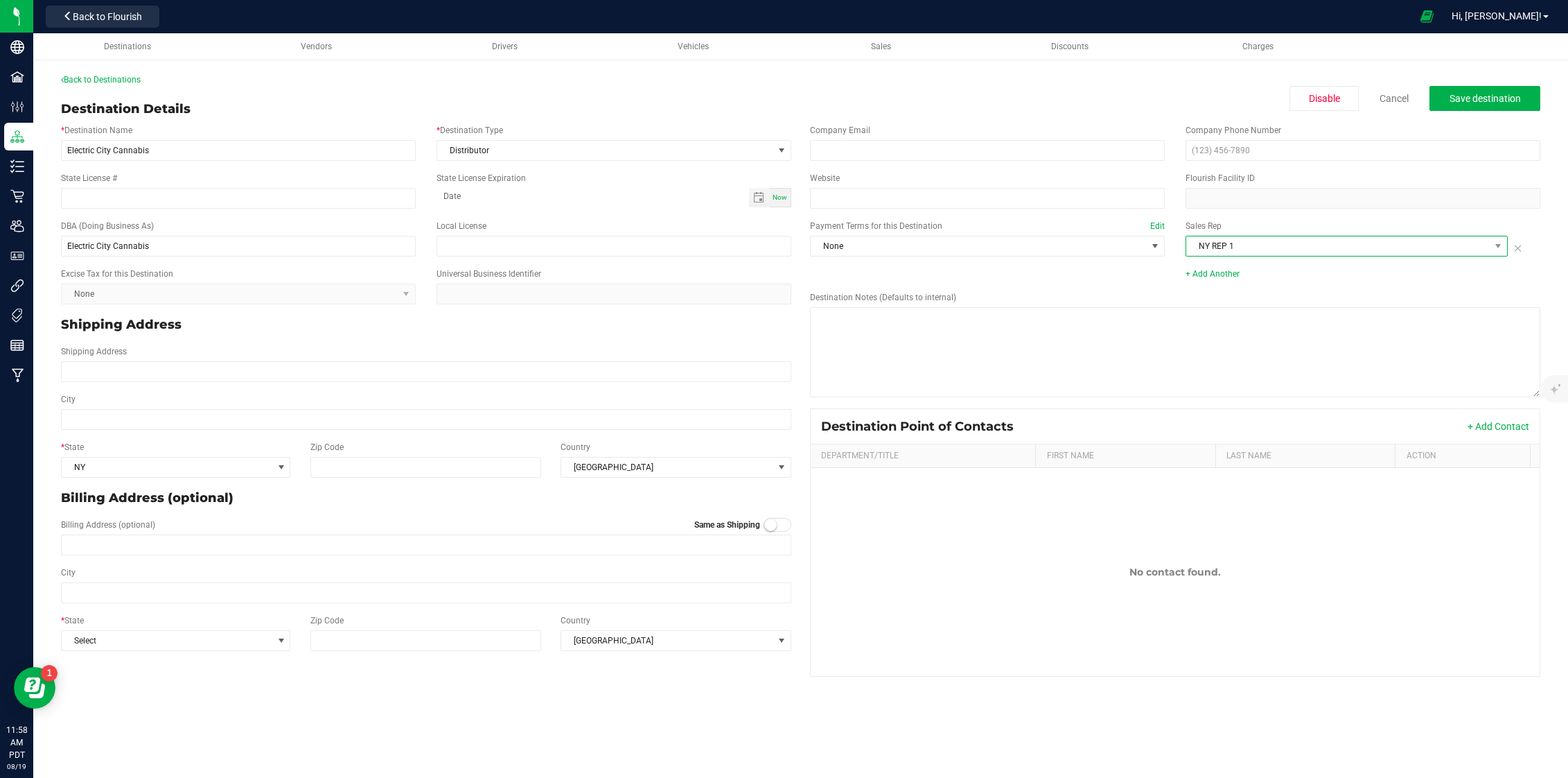
click at [1274, 240] on span "NY REP 1" at bounding box center [1337, 246] width 304 height 19
